Goal: Task Accomplishment & Management: Manage account settings

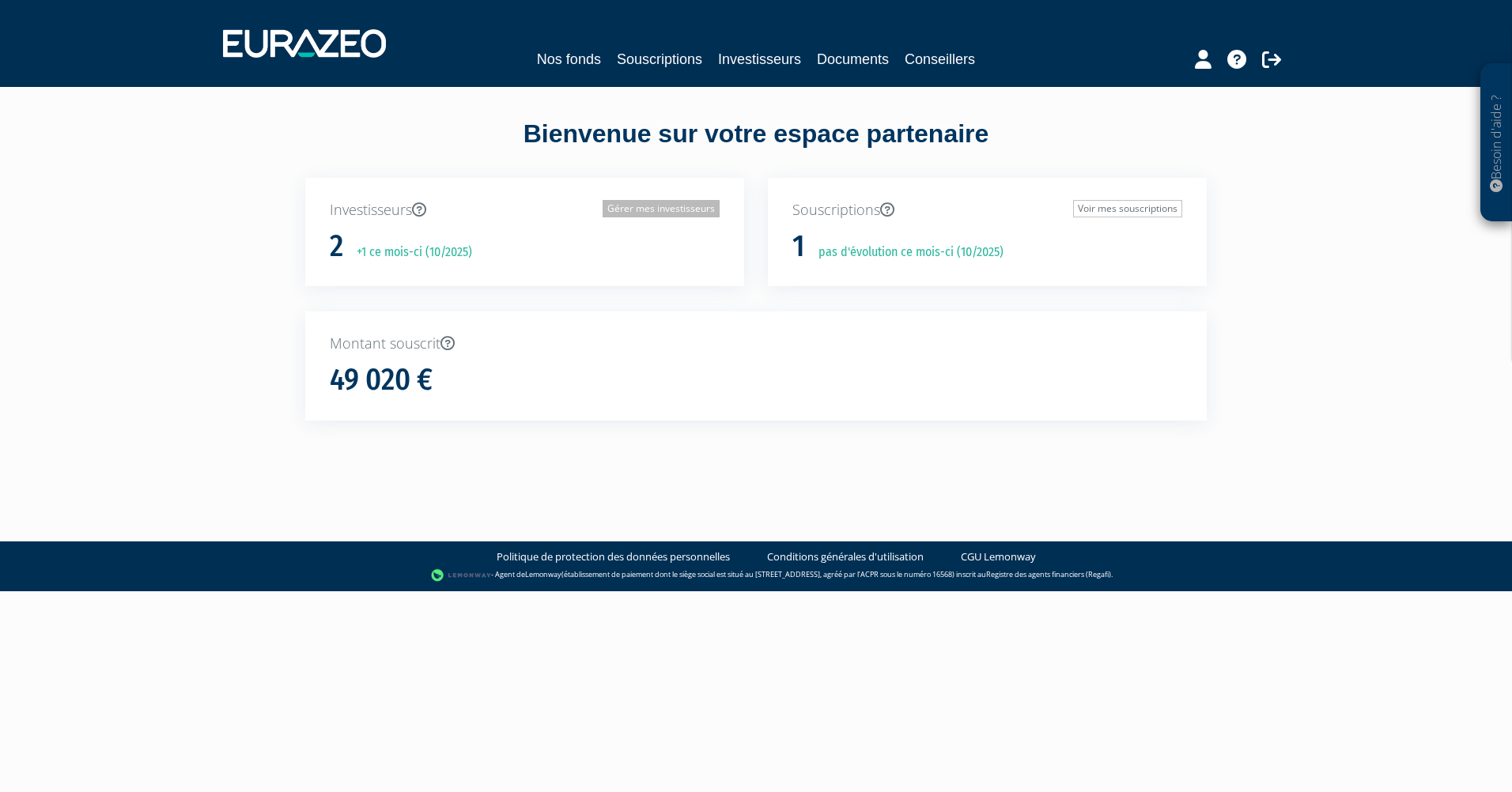
click at [659, 204] on link "Gérer mes investisseurs" at bounding box center [661, 208] width 117 height 17
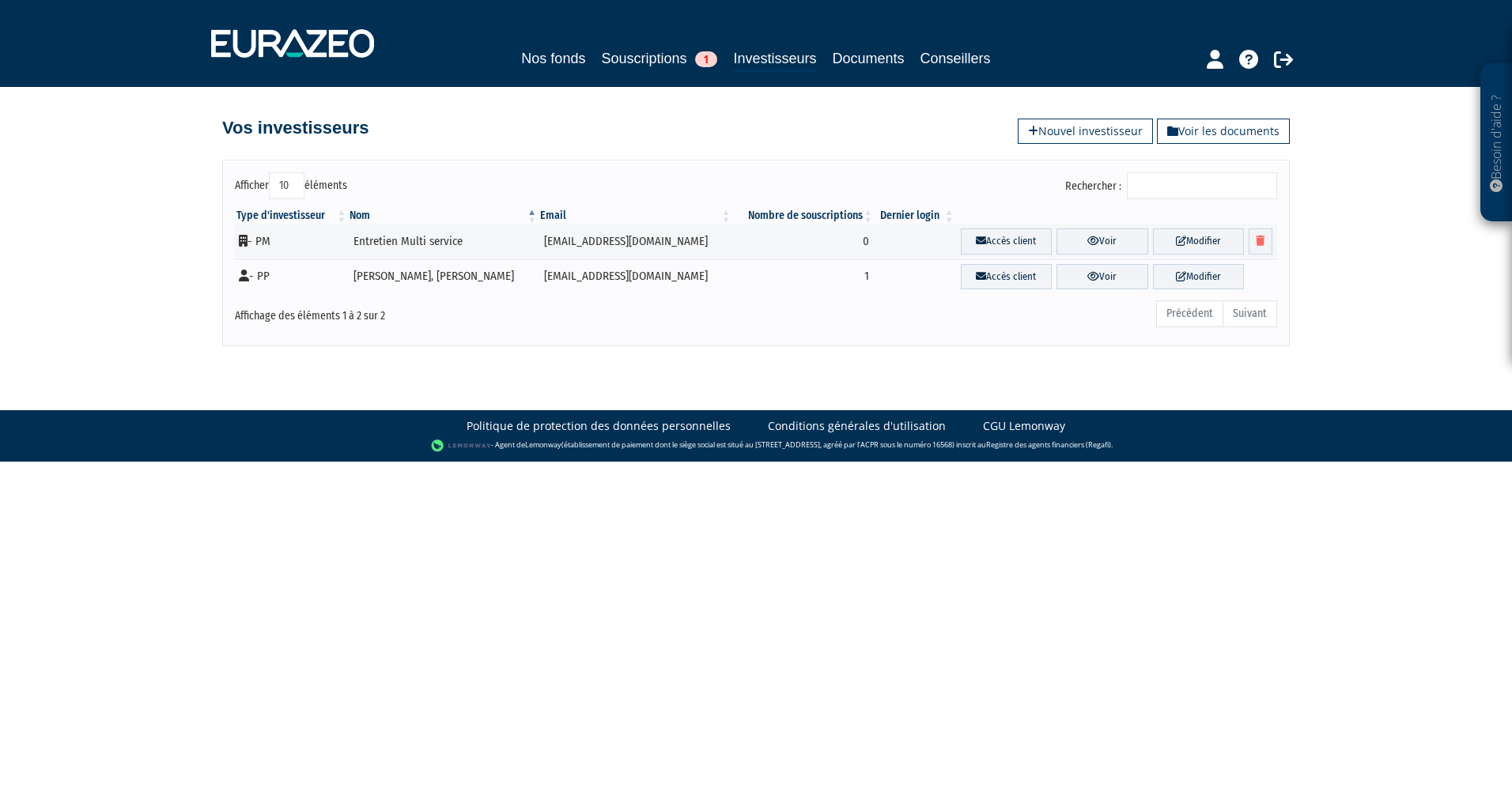
click at [604, 326] on div "Affichage des éléments 1 à 2 sur 2" at bounding box center [446, 316] width 445 height 35
click at [624, 325] on div "Affichage des éléments 1 à 2 sur 2" at bounding box center [445, 311] width 421 height 26
click at [1087, 277] on icon at bounding box center [1093, 276] width 12 height 10
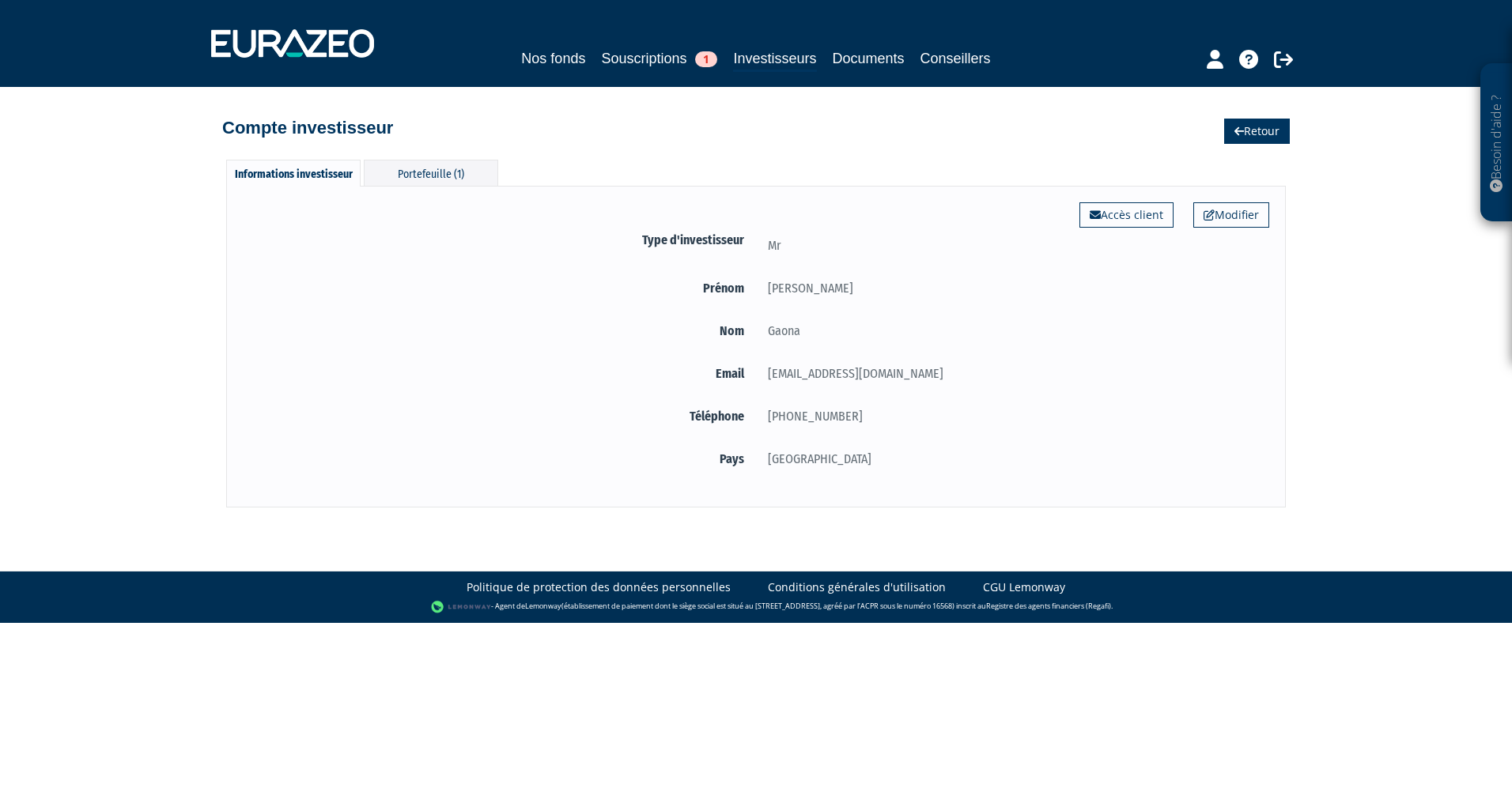
click at [1241, 127] on link "Retour" at bounding box center [1257, 131] width 65 height 26
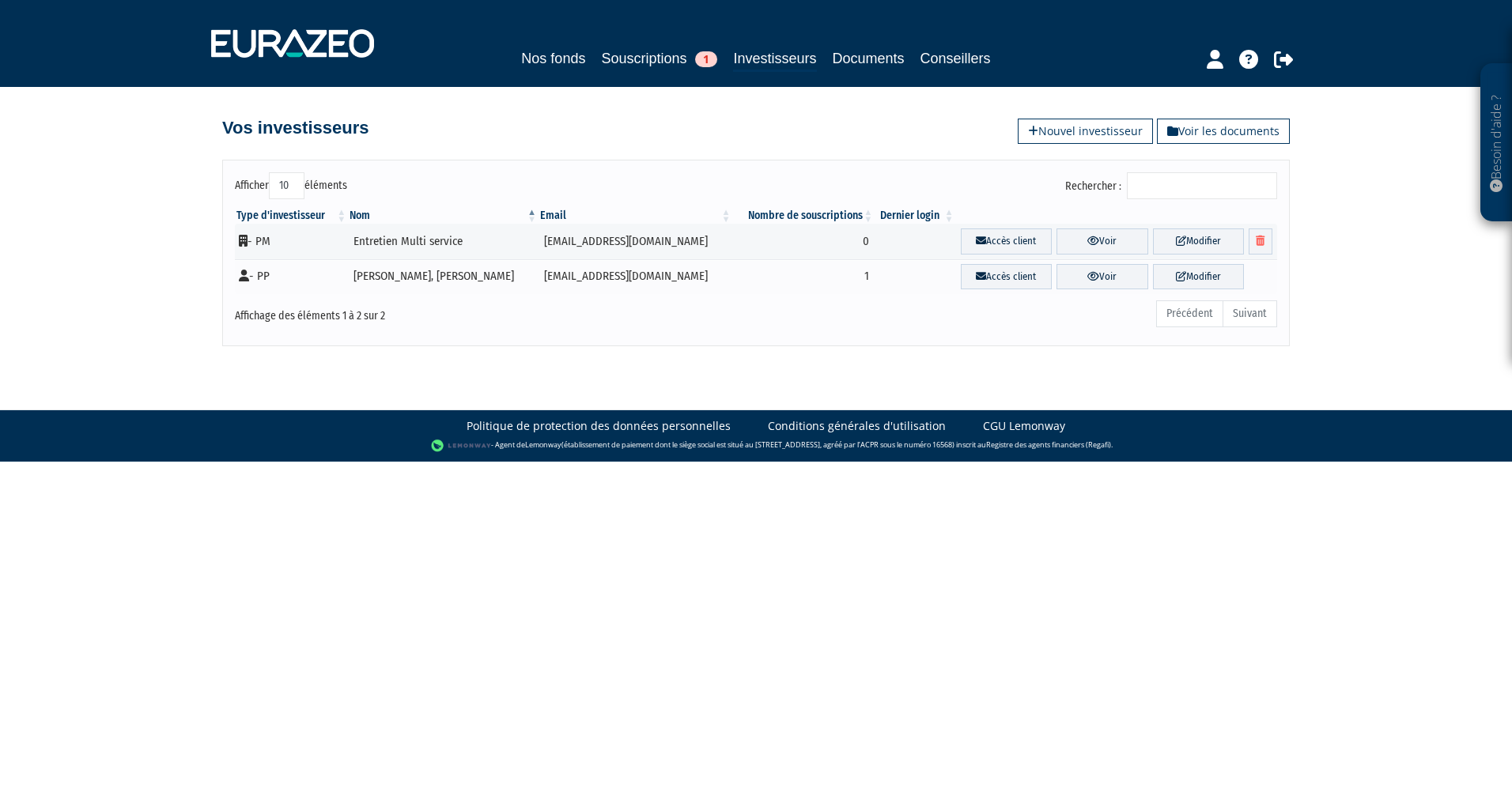
click at [733, 326] on div "Précédent Suivant" at bounding box center [978, 316] width 598 height 35
click at [737, 329] on div "Précédent Suivant" at bounding box center [978, 316] width 598 height 35
click at [719, 355] on body "Besoin d'aide ? × J'ai besoin d'aide Si vous avez une question à propos du fonc…" at bounding box center [756, 231] width 1512 height 462
click at [724, 370] on body "Besoin d'aide ? × J'ai besoin d'aide Si vous avez une question à propos du fonc…" at bounding box center [756, 231] width 1512 height 462
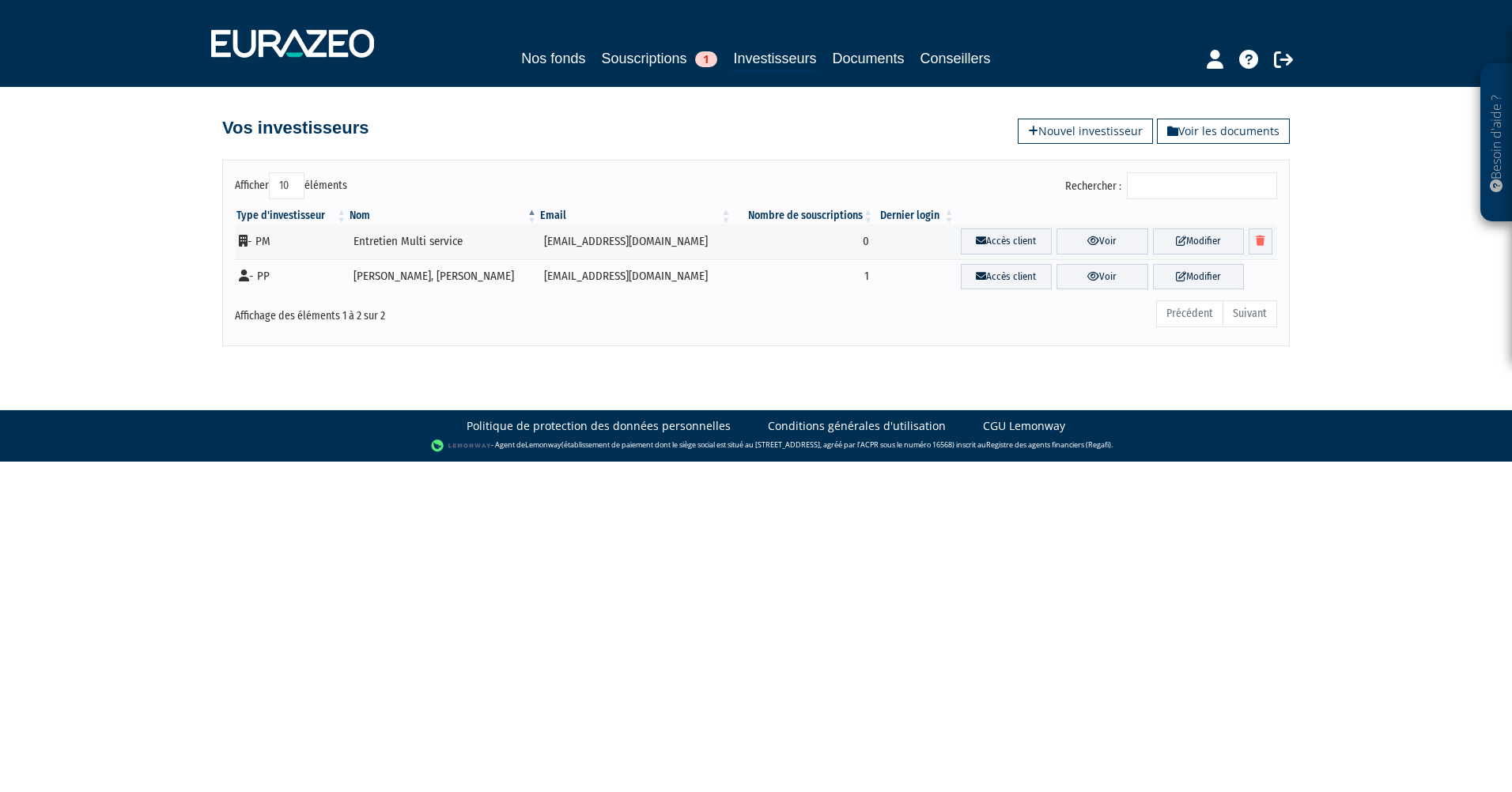
click at [737, 392] on body "Besoin d'aide ? × J'ai besoin d'aide Si vous avez une question à propos du fonc…" at bounding box center [756, 231] width 1512 height 462
click at [776, 50] on link "Investisseurs" at bounding box center [775, 60] width 83 height 25
click at [813, 243] on td "0" at bounding box center [804, 241] width 142 height 36
click at [826, 332] on div "Précédent Suivant" at bounding box center [978, 316] width 598 height 35
click at [826, 351] on body "Besoin d'aide ? × J'ai besoin d'aide Si vous avez une question à propos du fonc…" at bounding box center [756, 231] width 1512 height 462
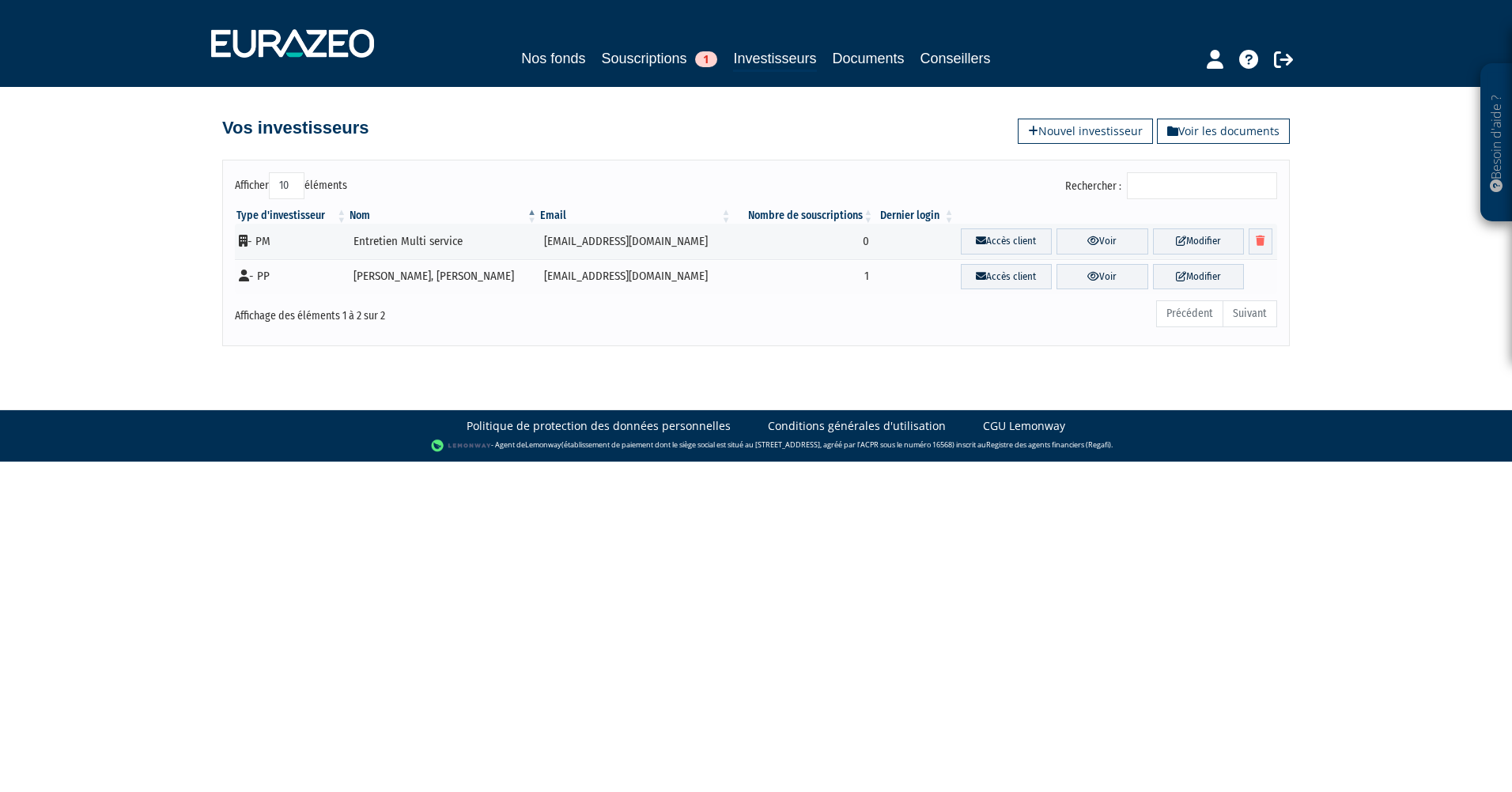
click at [781, 363] on body "Besoin d'aide ? × J'ai besoin d'aide Si vous avez une question à propos du fonc…" at bounding box center [756, 231] width 1512 height 462
click at [782, 139] on div "Vos investisseurs Voir les documents Nouvel investisseur" at bounding box center [756, 115] width 902 height 57
